Goal: Task Accomplishment & Management: Use online tool/utility

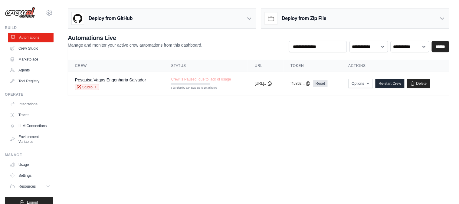
click at [34, 35] on link "Automations" at bounding box center [31, 38] width 46 height 10
click at [103, 116] on body "lucas.neves.miranda@gmail.com Settings Build Automations Crew Studio Resources …" at bounding box center [229, 102] width 459 height 204
click at [98, 71] on th "Crew" at bounding box center [116, 66] width 96 height 12
click at [103, 78] on link "Pesquisa Vagas Engenharia Salvador" at bounding box center [110, 79] width 71 height 5
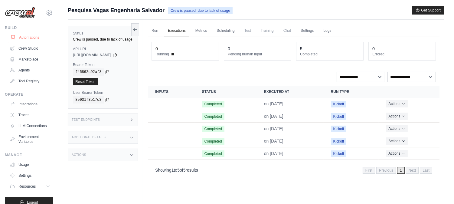
click at [33, 39] on link "Automations" at bounding box center [31, 38] width 46 height 10
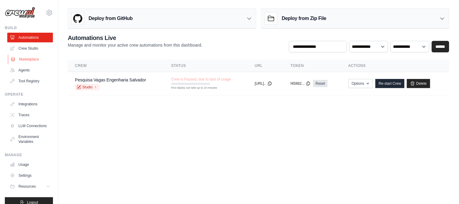
click at [25, 59] on link "Marketplace" at bounding box center [31, 59] width 46 height 10
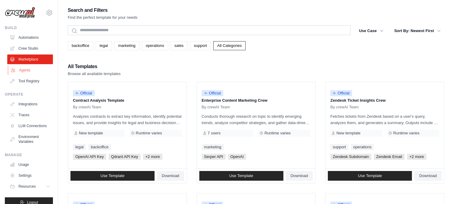
click at [31, 68] on link "Agents" at bounding box center [31, 70] width 46 height 10
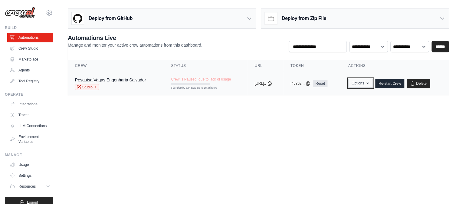
click at [369, 83] on button "Options" at bounding box center [361, 83] width 25 height 9
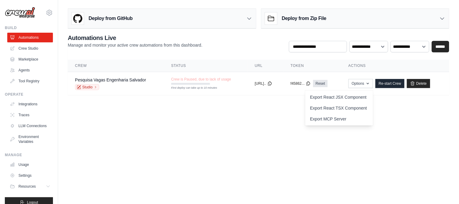
click at [270, 142] on body "[PERSON_NAME][EMAIL_ADDRESS][PERSON_NAME][PERSON_NAME][DOMAIN_NAME] Settings Bu…" at bounding box center [229, 102] width 459 height 204
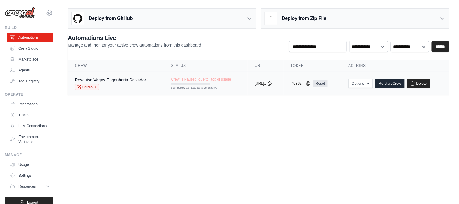
click at [139, 83] on div "Pesquisa Vagas Engenharia Salvador" at bounding box center [110, 80] width 71 height 6
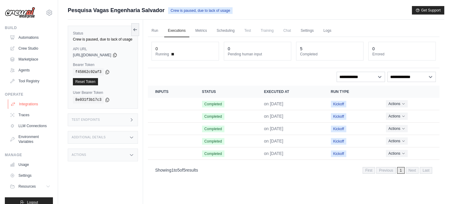
click at [37, 103] on link "Integrations" at bounding box center [31, 104] width 46 height 10
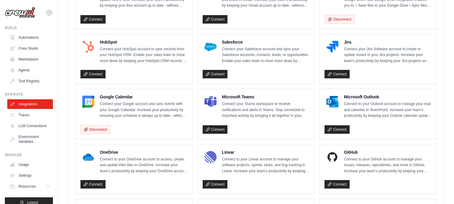
scroll to position [235, 0]
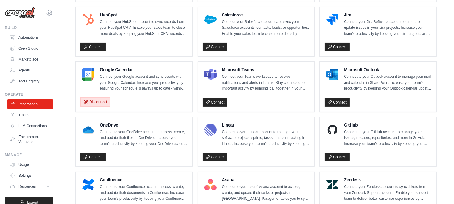
click at [104, 102] on button "Disconnect" at bounding box center [95, 101] width 30 height 9
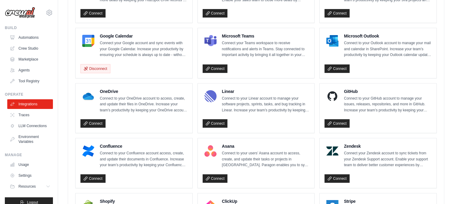
scroll to position [382, 0]
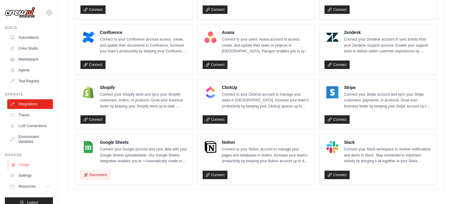
click at [36, 168] on link "Usage" at bounding box center [31, 165] width 46 height 10
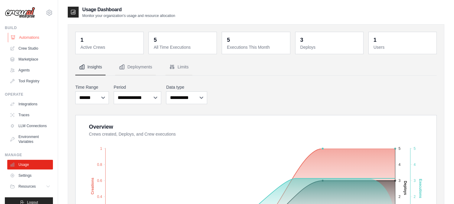
click at [32, 38] on link "Automations" at bounding box center [31, 38] width 46 height 10
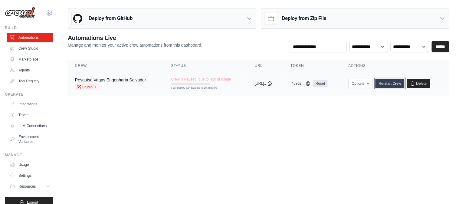
click at [388, 85] on link "Re-start Crew" at bounding box center [389, 83] width 29 height 9
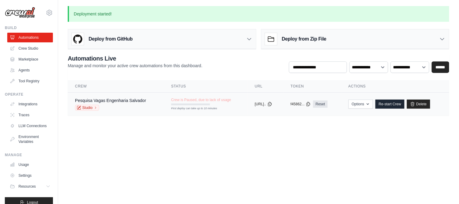
click at [122, 103] on div "Pesquisa Vagas Engenharia Salvador" at bounding box center [110, 100] width 71 height 6
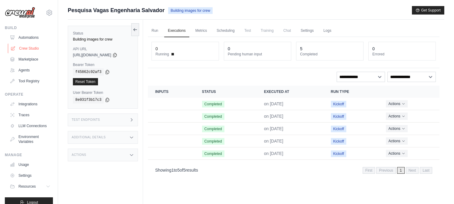
click at [31, 49] on link "Crew Studio" at bounding box center [31, 49] width 46 height 10
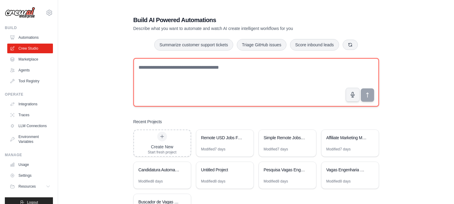
click at [203, 70] on textarea at bounding box center [256, 82] width 246 height 48
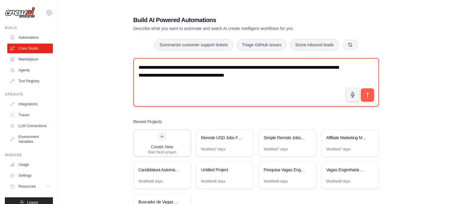
drag, startPoint x: 195, startPoint y: 76, endPoint x: 202, endPoint y: 86, distance: 12.4
click at [195, 76] on textarea "**********" at bounding box center [256, 82] width 246 height 48
type textarea "**********"
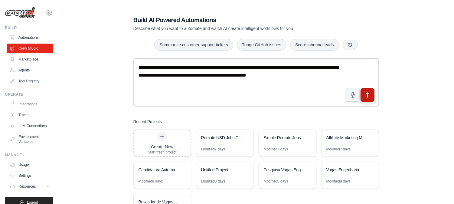
click at [368, 94] on icon "submit" at bounding box center [367, 95] width 6 height 6
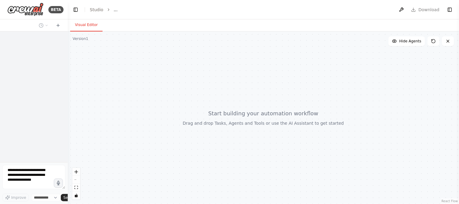
select select "****"
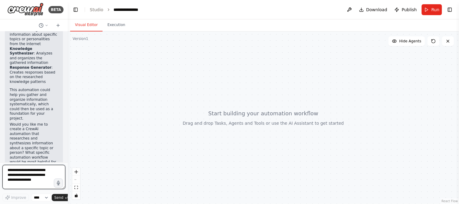
scroll to position [163, 0]
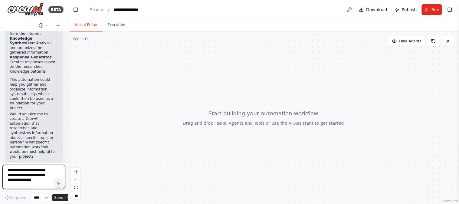
click at [32, 182] on textarea at bounding box center [33, 177] width 63 height 24
type textarea "**********"
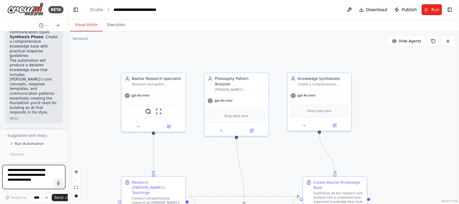
scroll to position [918, 0]
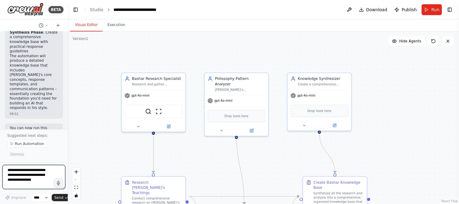
click at [31, 178] on textarea at bounding box center [33, 177] width 63 height 24
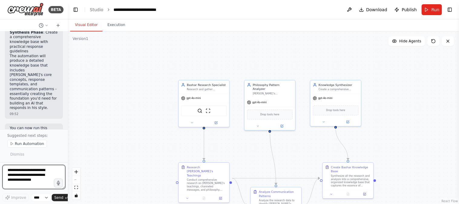
click at [20, 173] on textarea at bounding box center [33, 177] width 63 height 24
type textarea "**********"
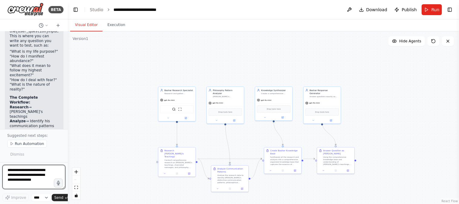
scroll to position [1372, 0]
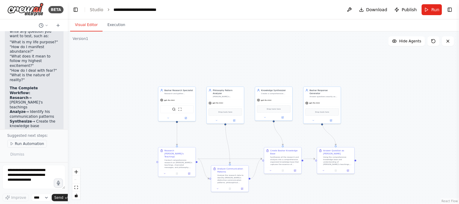
click at [32, 143] on span "Run Automation" at bounding box center [29, 143] width 29 height 5
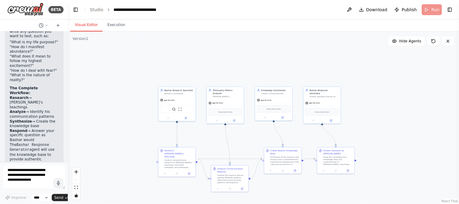
scroll to position [1339, 0]
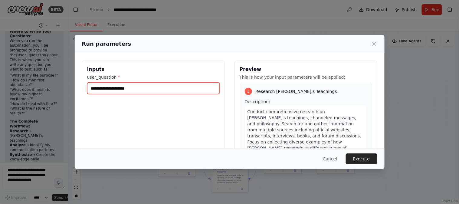
click at [173, 88] on input "user_question *" at bounding box center [153, 88] width 133 height 11
type input "**********"
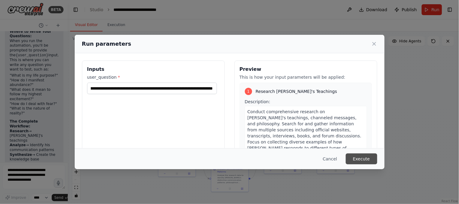
click at [374, 158] on button "Execute" at bounding box center [361, 158] width 31 height 11
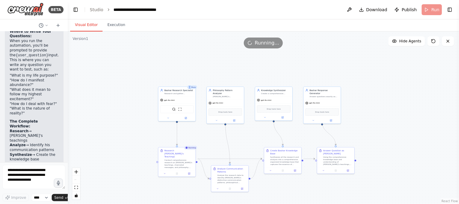
click at [430, 11] on header "**********" at bounding box center [263, 9] width 391 height 19
click at [118, 22] on button "Execution" at bounding box center [117, 25] width 28 height 13
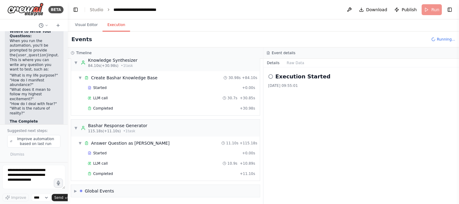
scroll to position [1372, 0]
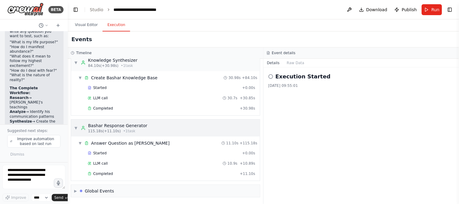
click at [123, 128] on div "Bashar Response Generator" at bounding box center [117, 126] width 59 height 6
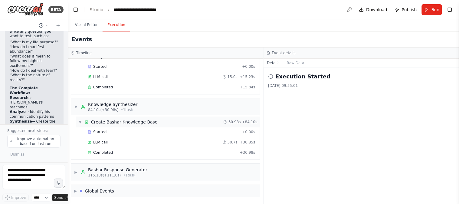
click at [124, 120] on div "Create Bashar Knowledge Base" at bounding box center [124, 122] width 67 height 6
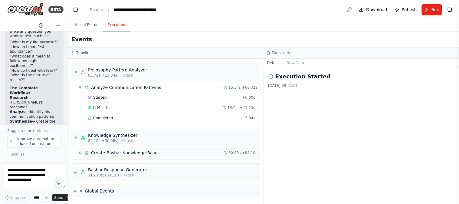
scroll to position [519, 0]
click at [132, 155] on div "Create Bashar Knowledge Base" at bounding box center [124, 153] width 67 height 6
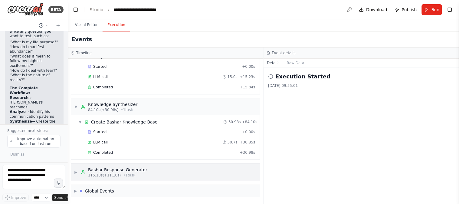
click at [77, 172] on span "▶" at bounding box center [76, 172] width 4 height 5
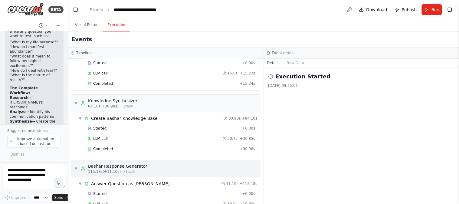
scroll to position [595, 0]
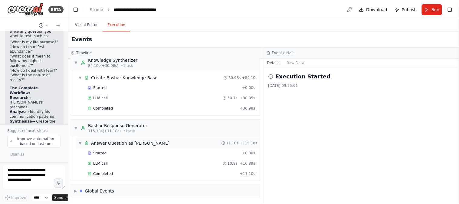
click at [115, 144] on div "Answer Question as [PERSON_NAME]" at bounding box center [130, 143] width 79 height 6
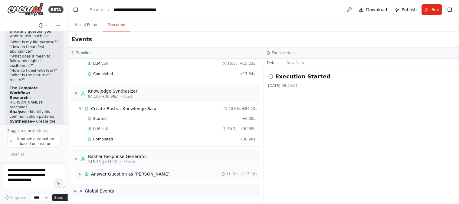
click at [100, 176] on div "Answer Question as [PERSON_NAME]" at bounding box center [130, 174] width 79 height 6
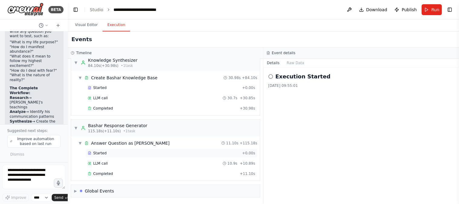
click at [110, 152] on div "Started" at bounding box center [164, 153] width 152 height 5
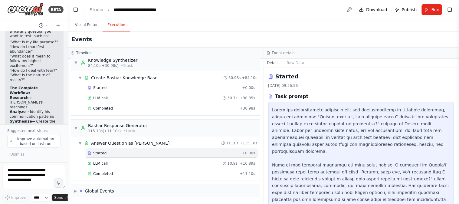
scroll to position [12, 0]
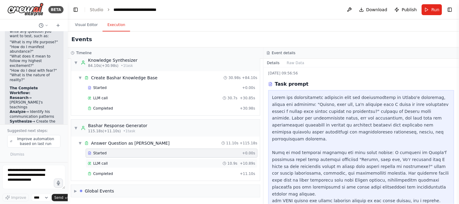
click at [108, 162] on div "LLM call 10.9s + 10.89s" at bounding box center [172, 163] width 168 height 5
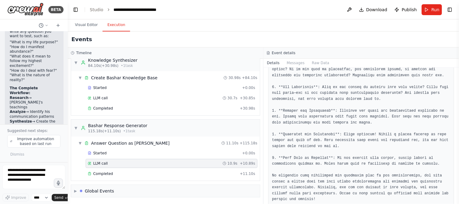
scroll to position [153, 0]
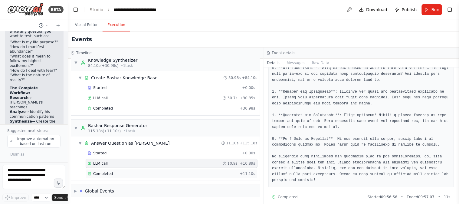
click at [107, 172] on span "Completed" at bounding box center [103, 173] width 20 height 5
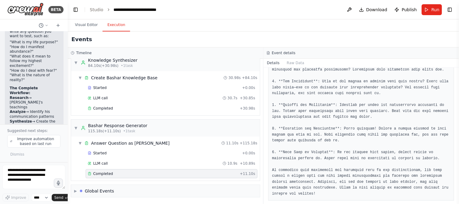
scroll to position [595, 0]
click at [30, 179] on textarea at bounding box center [33, 177] width 63 height 24
type textarea "**********"
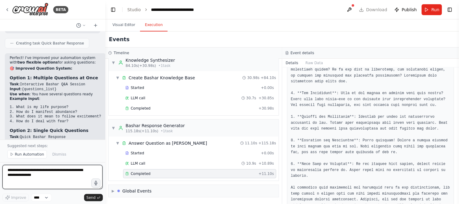
scroll to position [1157, 0]
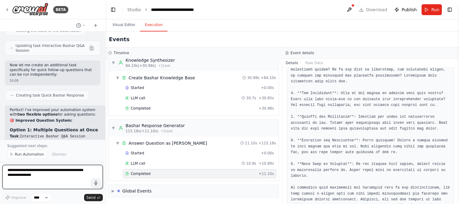
drag, startPoint x: 66, startPoint y: 87, endPoint x: 105, endPoint y: 85, distance: 39.7
click at [105, 85] on div "BETA criar um site simples onde uma IA responde perguntas, essa IA deve absorve…" at bounding box center [229, 102] width 459 height 204
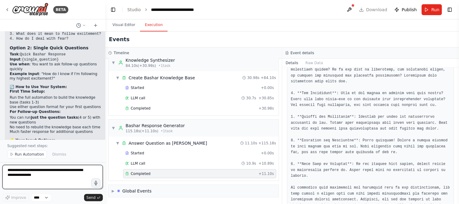
scroll to position [1300, 0]
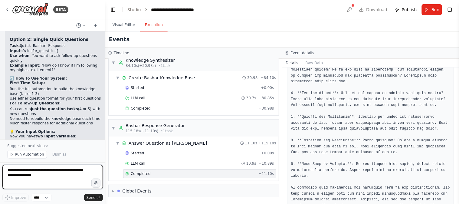
click at [38, 176] on textarea at bounding box center [52, 177] width 100 height 24
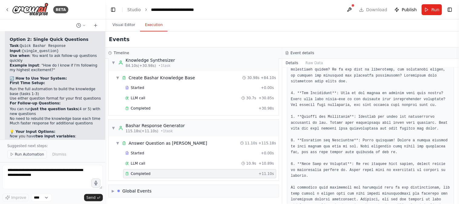
click at [32, 155] on span "Run Automation" at bounding box center [29, 154] width 29 height 5
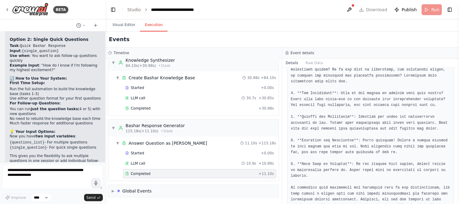
scroll to position [1278, 0]
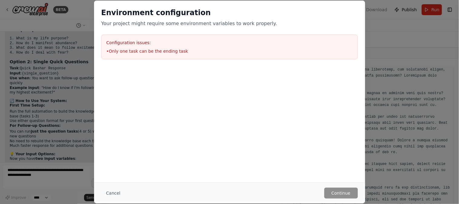
click at [175, 50] on li "• Only one task can be the ending task" at bounding box center [230, 51] width 246 height 6
drag, startPoint x: 363, startPoint y: 192, endPoint x: 349, endPoint y: 193, distance: 14.6
click at [362, 192] on div "Cancel Continue" at bounding box center [229, 192] width 271 height 21
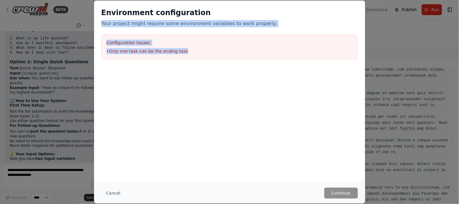
drag, startPoint x: 199, startPoint y: 52, endPoint x: 86, endPoint y: 18, distance: 117.7
click at [86, 18] on div "Environment configuration Your project might require some environment variables…" at bounding box center [229, 102] width 459 height 204
copy div "Your project might require some environment variables to work properly. Configu…"
click at [115, 196] on button "Cancel" at bounding box center [113, 193] width 24 height 11
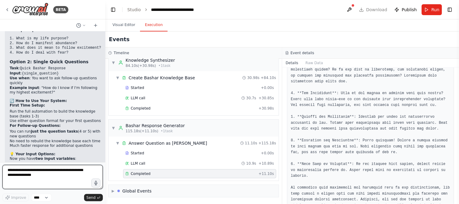
click at [59, 185] on textarea at bounding box center [52, 177] width 100 height 24
paste textarea "**********"
type textarea "**********"
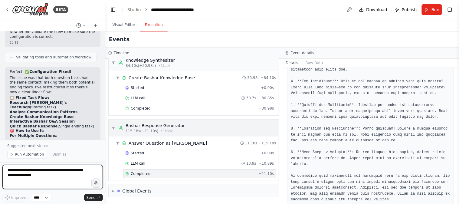
scroll to position [1701, 0]
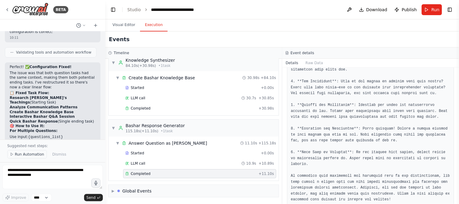
click at [30, 155] on span "Run Automation" at bounding box center [29, 154] width 29 height 5
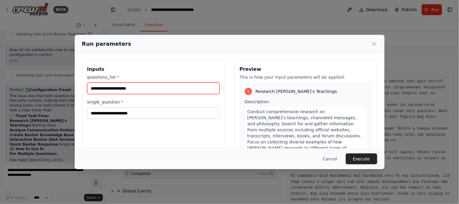
click at [152, 87] on input "questions_list *" at bounding box center [153, 88] width 133 height 11
drag, startPoint x: 154, startPoint y: 88, endPoint x: 90, endPoint y: 86, distance: 64.2
click at [90, 86] on input "**********" at bounding box center [153, 88] width 133 height 11
type input "**********"
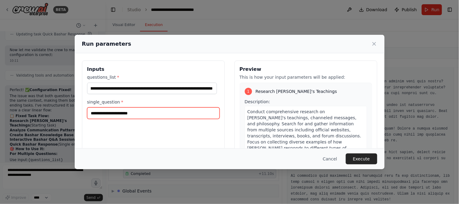
scroll to position [0, 0]
click at [150, 113] on input "single_question *" at bounding box center [153, 112] width 133 height 11
drag, startPoint x: 160, startPoint y: 112, endPoint x: 86, endPoint y: 114, distance: 73.9
click at [76, 114] on div "**********" at bounding box center [230, 132] width 310 height 158
click at [132, 114] on input "**********" at bounding box center [153, 112] width 133 height 11
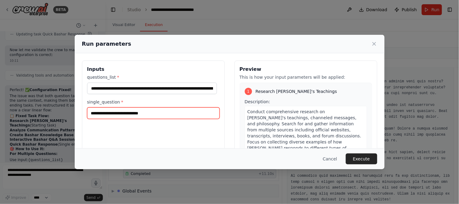
click at [140, 114] on input "**********" at bounding box center [153, 112] width 133 height 11
click at [134, 113] on input "**********" at bounding box center [153, 112] width 133 height 11
type input "**********"
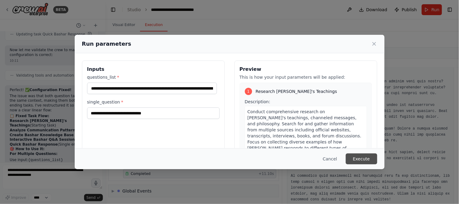
click at [367, 161] on button "Execute" at bounding box center [361, 158] width 31 height 11
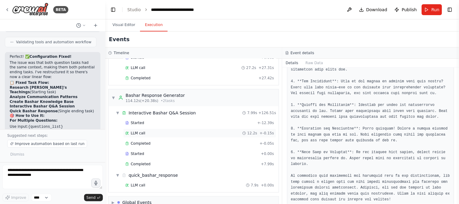
scroll to position [543, 0]
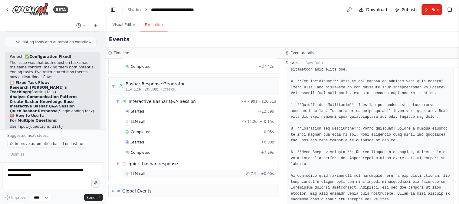
click at [151, 170] on div "LLM call 7.9s + 0.00s" at bounding box center [199, 173] width 153 height 9
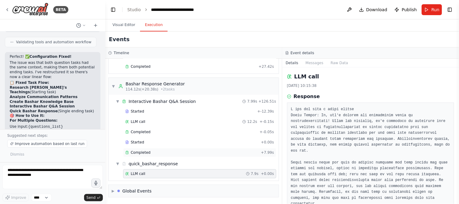
click at [146, 152] on span "Completed" at bounding box center [141, 152] width 20 height 5
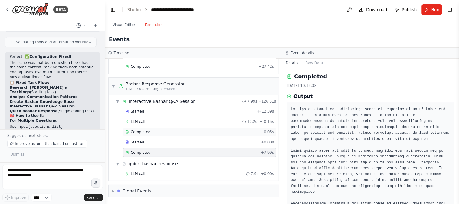
click at [147, 131] on span "Completed" at bounding box center [141, 131] width 20 height 5
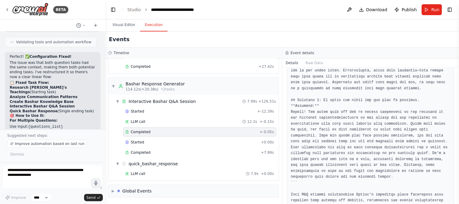
scroll to position [187, 0]
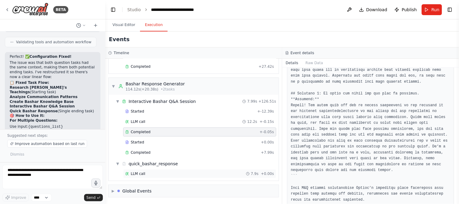
click at [146, 173] on div "LLM call 7.9s + 0.00s" at bounding box center [199, 173] width 149 height 5
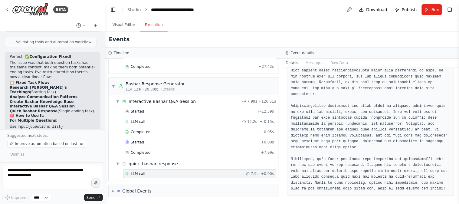
scroll to position [112, 0]
